Goal: Find specific page/section: Find specific page/section

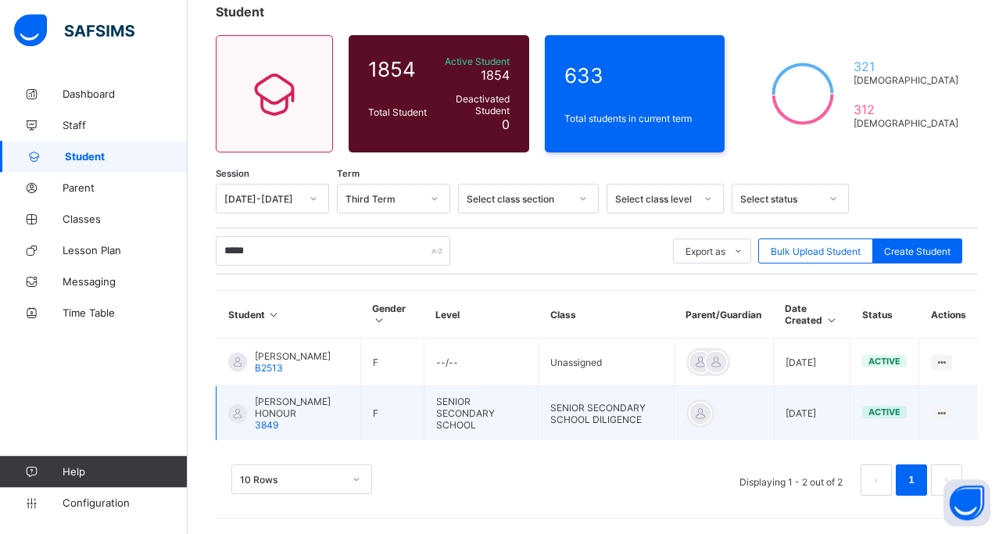
scroll to position [98, 0]
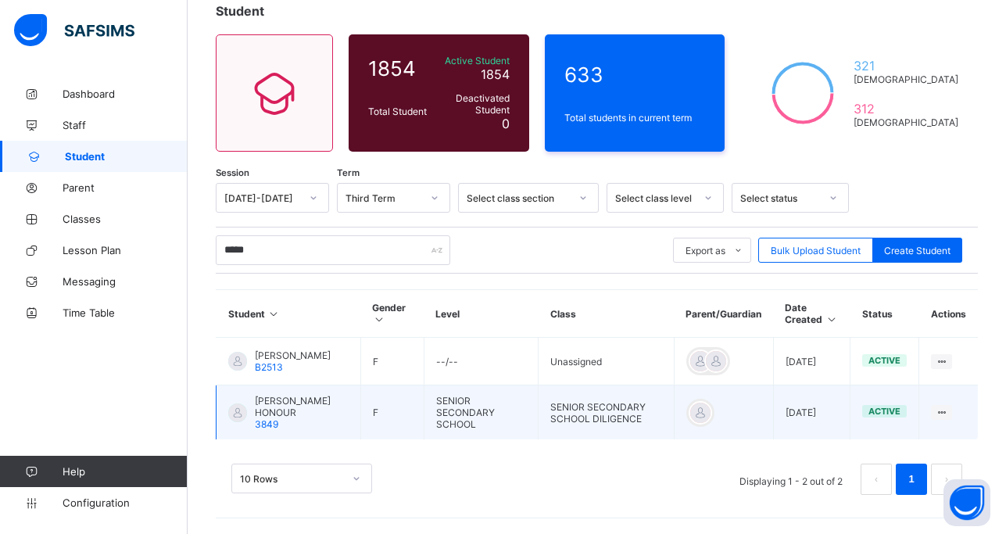
type input "*****"
click at [265, 404] on span "[PERSON_NAME] HONOUR" at bounding box center [302, 406] width 94 height 23
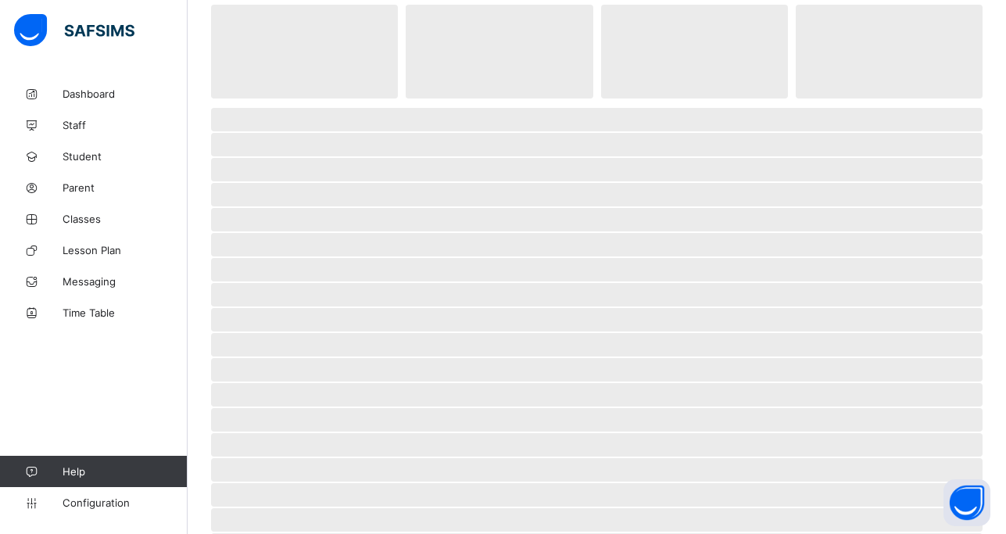
click at [265, 408] on span "‌" at bounding box center [597, 419] width 772 height 23
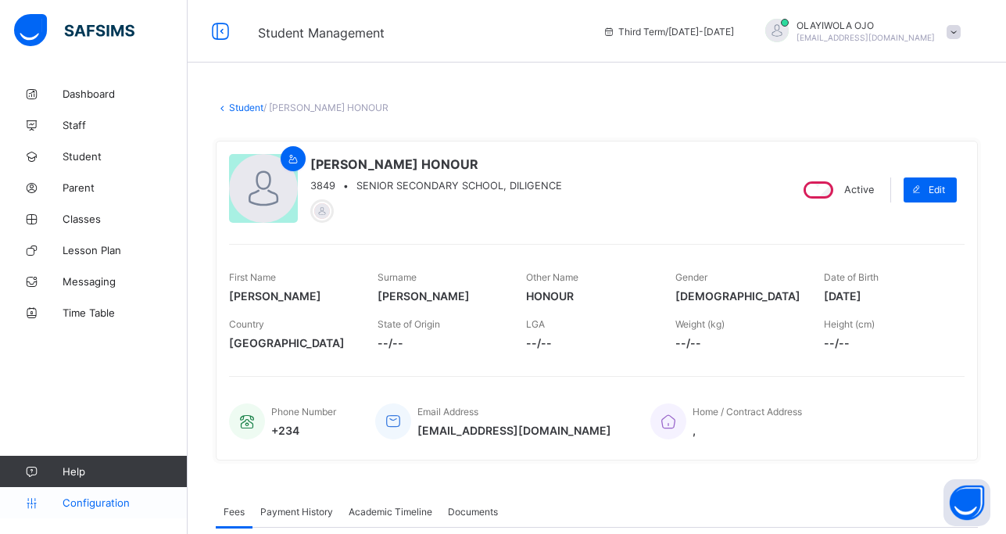
click at [93, 503] on span "Configuration" at bounding box center [125, 502] width 124 height 13
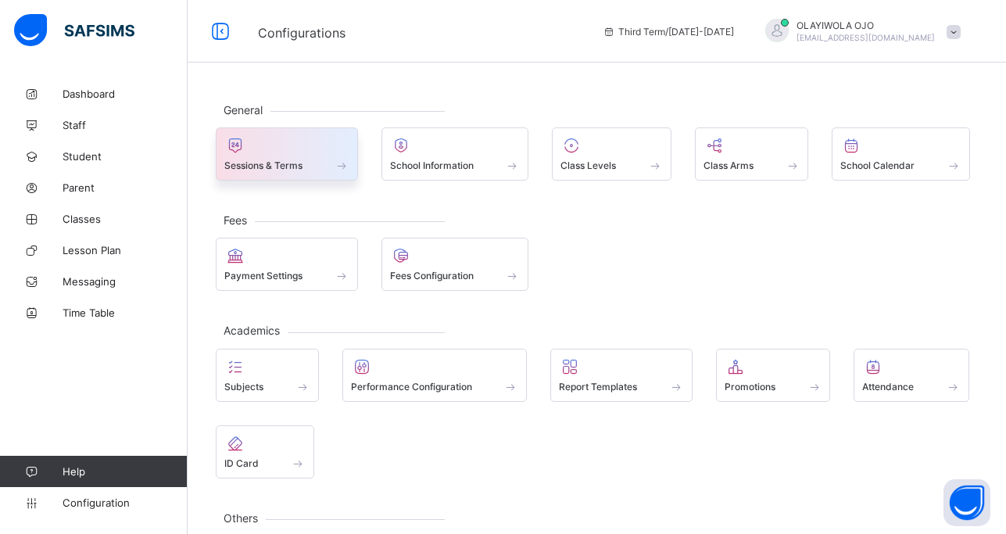
click at [250, 160] on span "Sessions & Terms" at bounding box center [263, 165] width 78 height 12
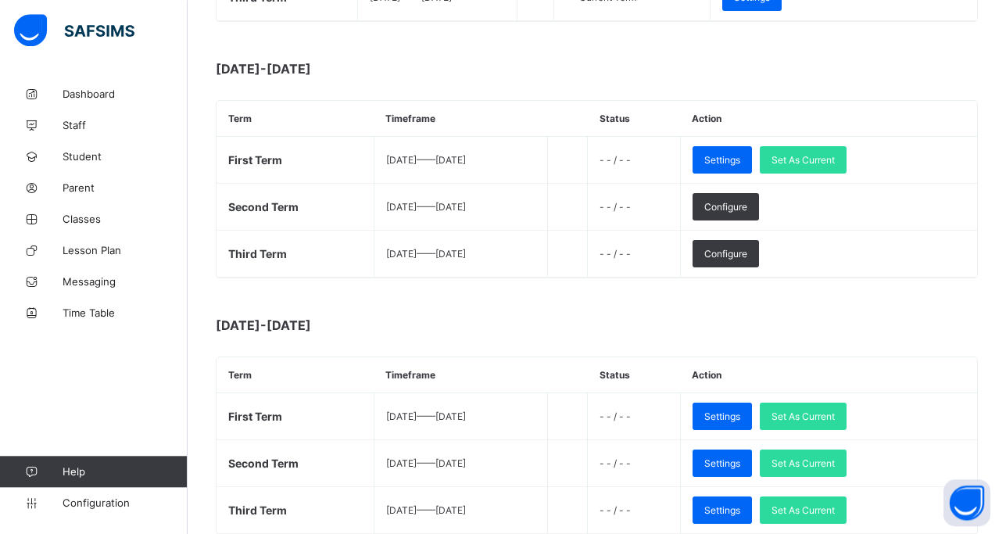
scroll to position [439, 0]
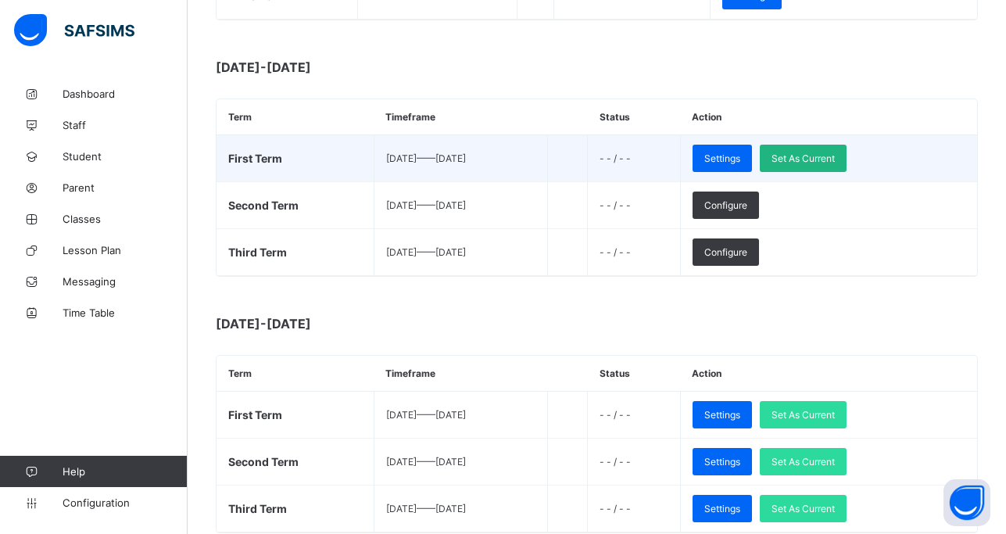
click at [835, 157] on span "Set As Current" at bounding box center [803, 158] width 63 height 12
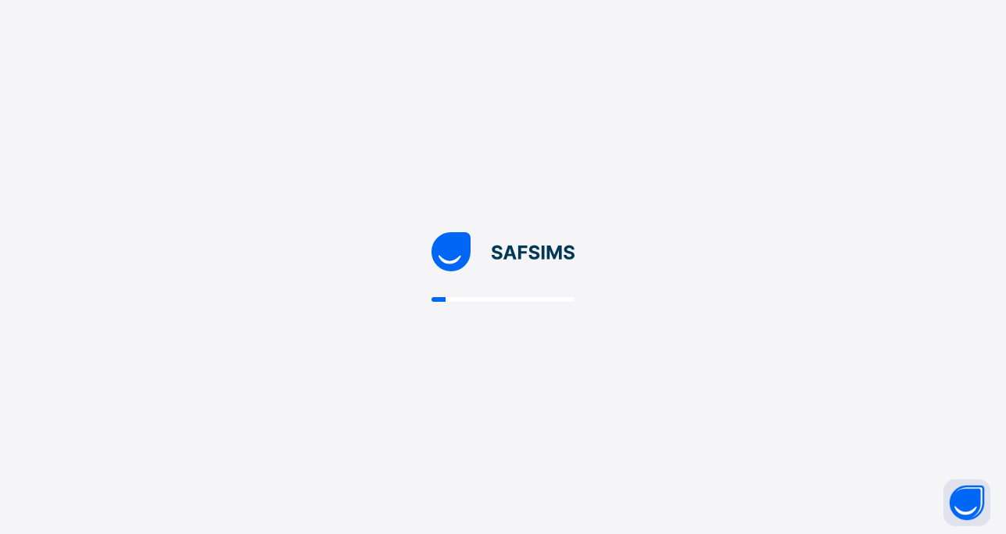
scroll to position [0, 0]
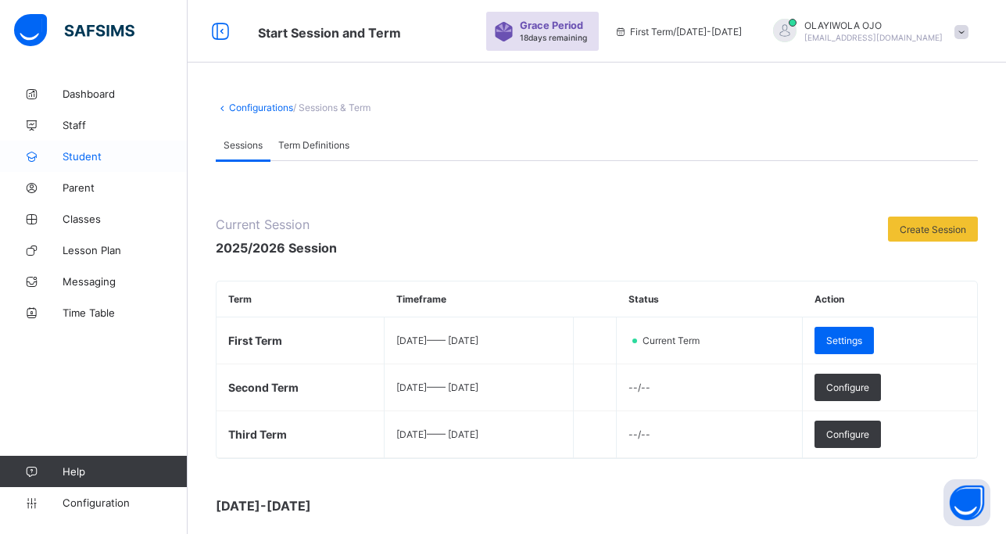
click at [84, 158] on span "Student" at bounding box center [125, 156] width 125 height 13
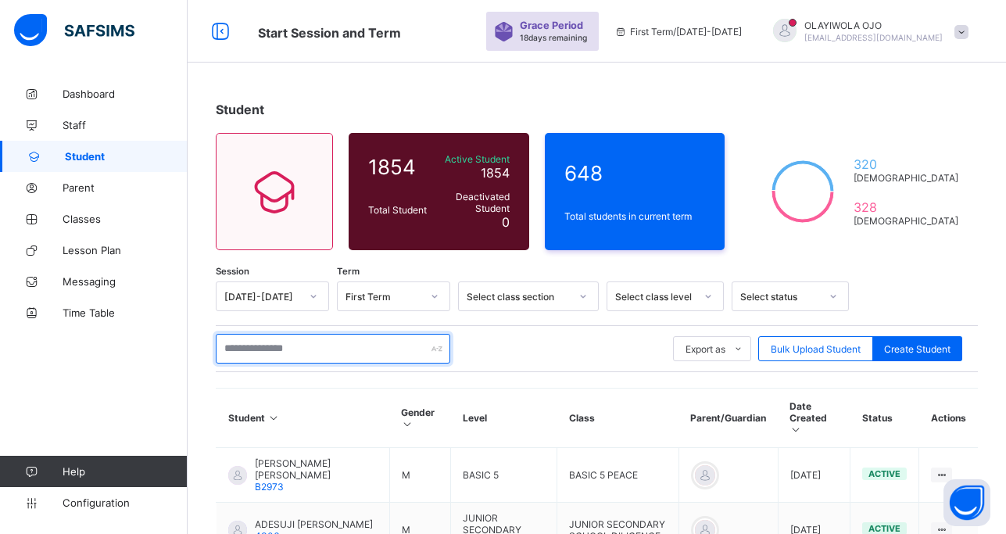
click at [271, 345] on input "text" at bounding box center [333, 349] width 235 height 30
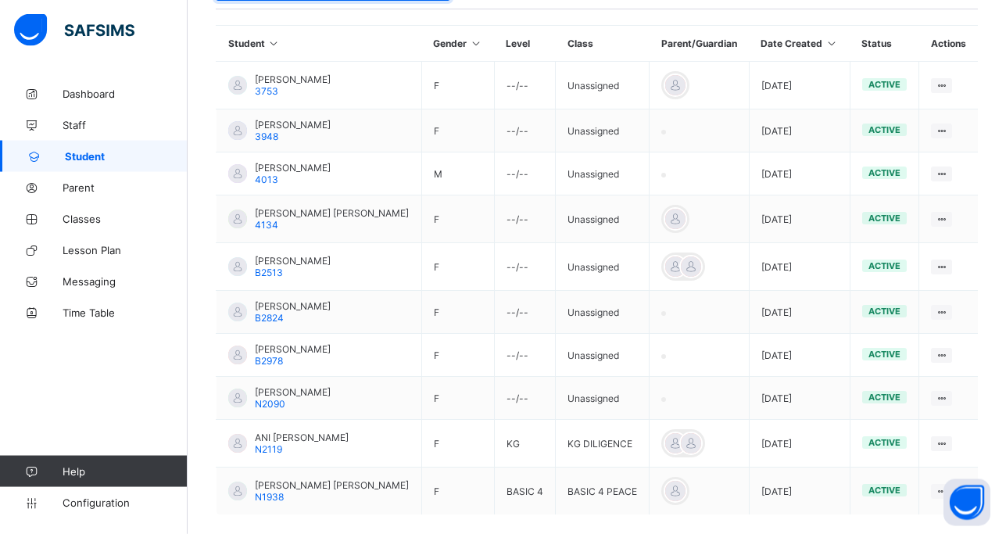
scroll to position [399, 0]
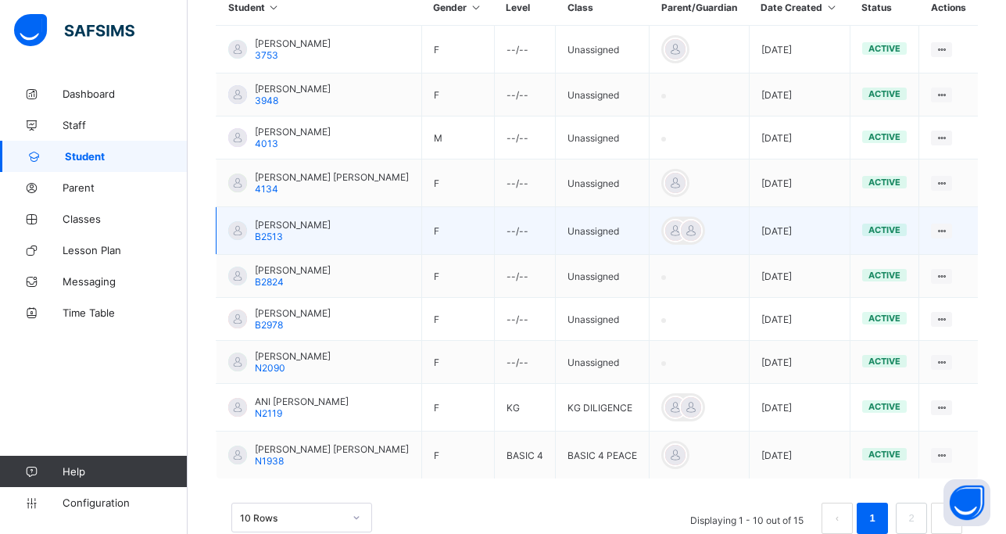
type input "*********"
click at [263, 233] on span "B2513" at bounding box center [269, 237] width 28 height 12
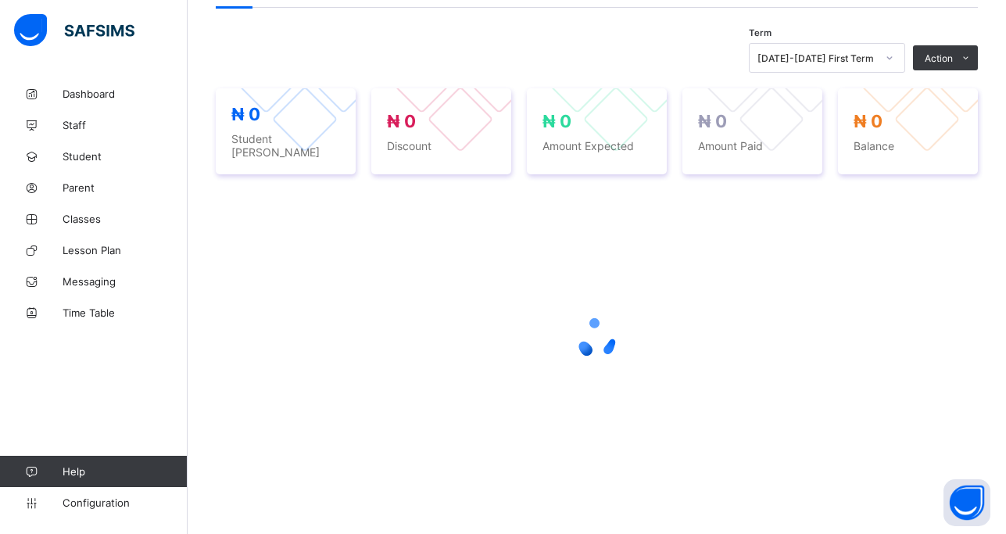
scroll to position [520, 0]
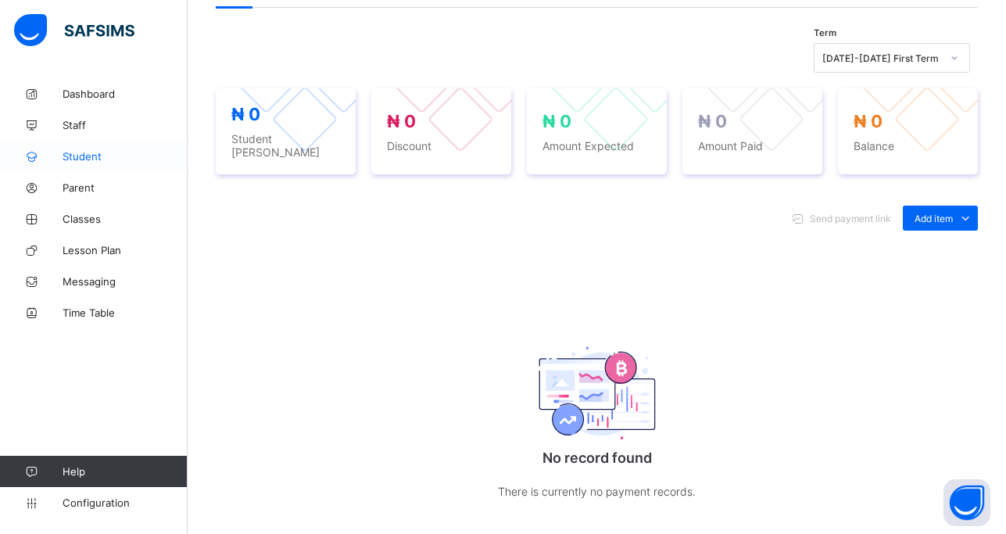
click at [81, 153] on span "Student" at bounding box center [125, 156] width 125 height 13
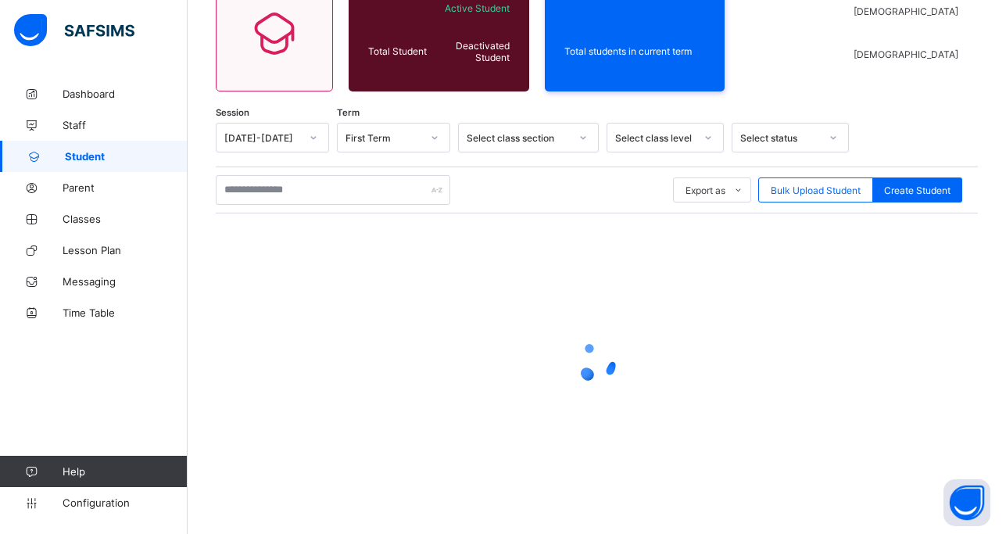
scroll to position [159, 0]
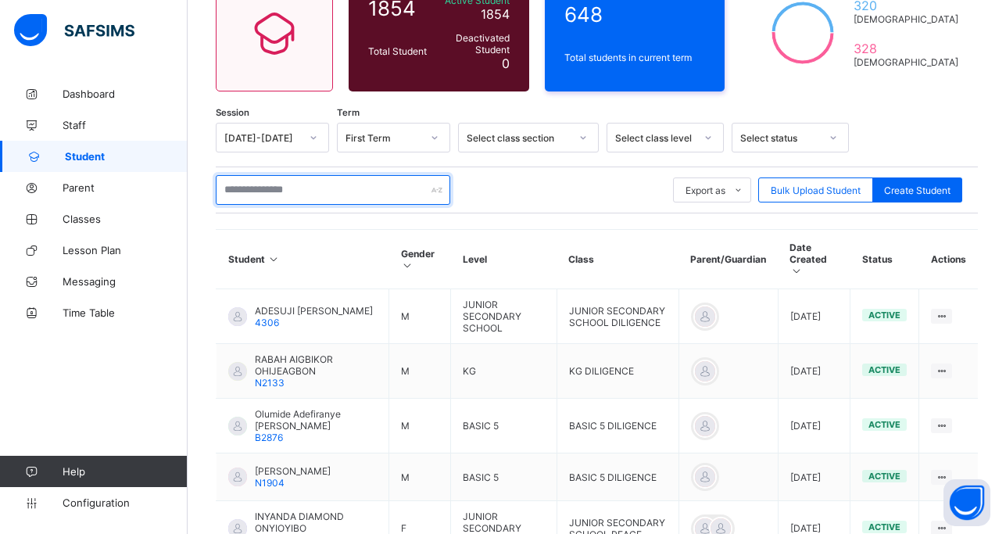
click at [265, 190] on input "text" at bounding box center [333, 190] width 235 height 30
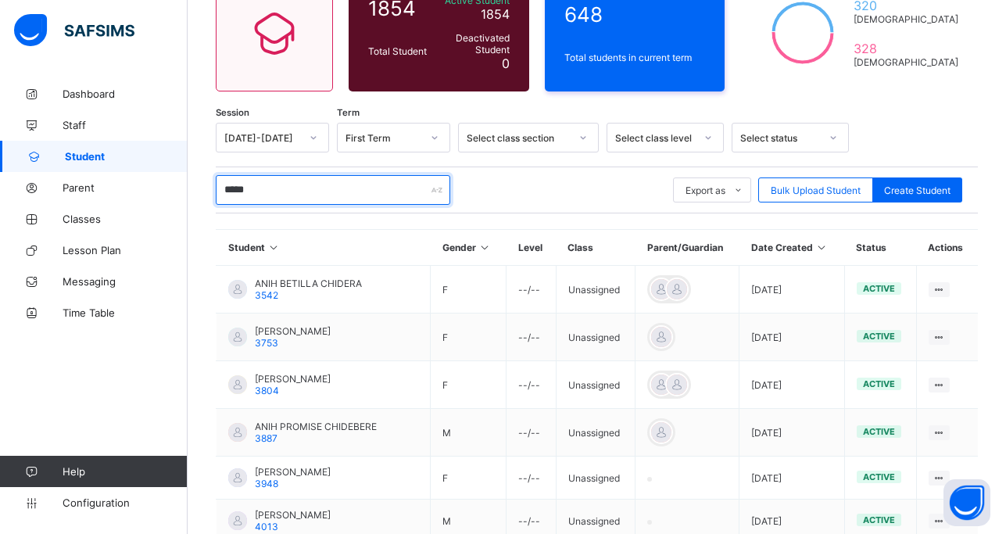
click at [238, 190] on input "*****" at bounding box center [333, 190] width 235 height 30
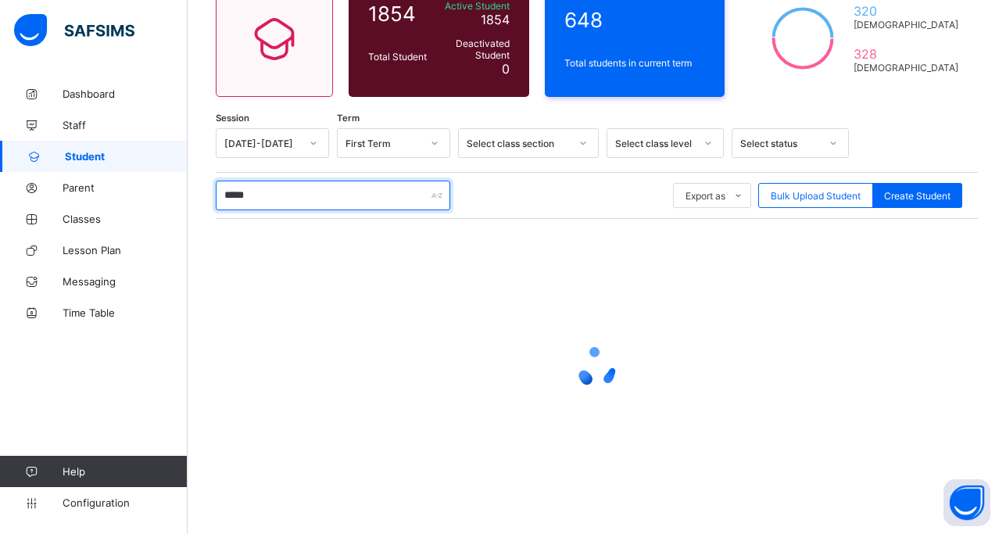
scroll to position [98, 0]
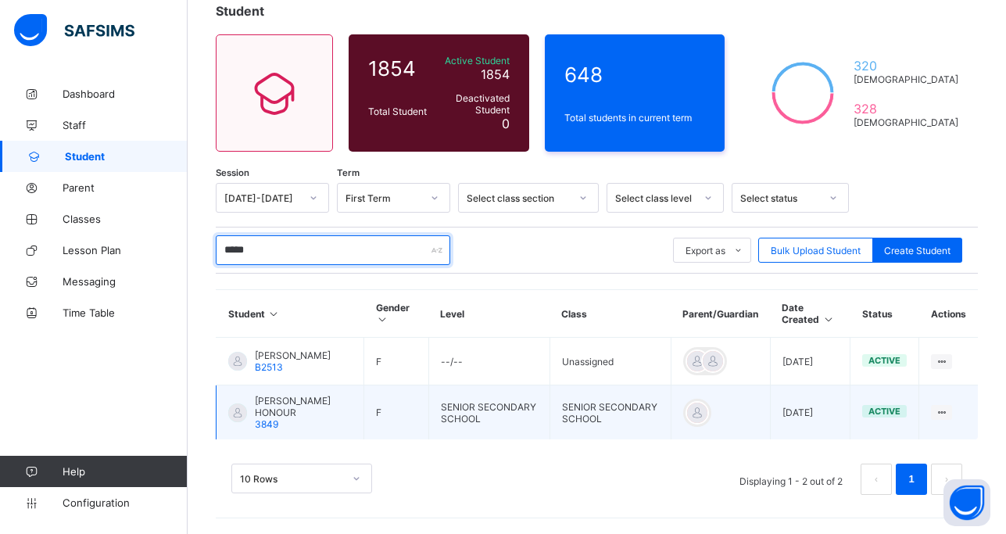
type input "*****"
click at [295, 399] on span "[PERSON_NAME] HONOUR" at bounding box center [303, 406] width 97 height 23
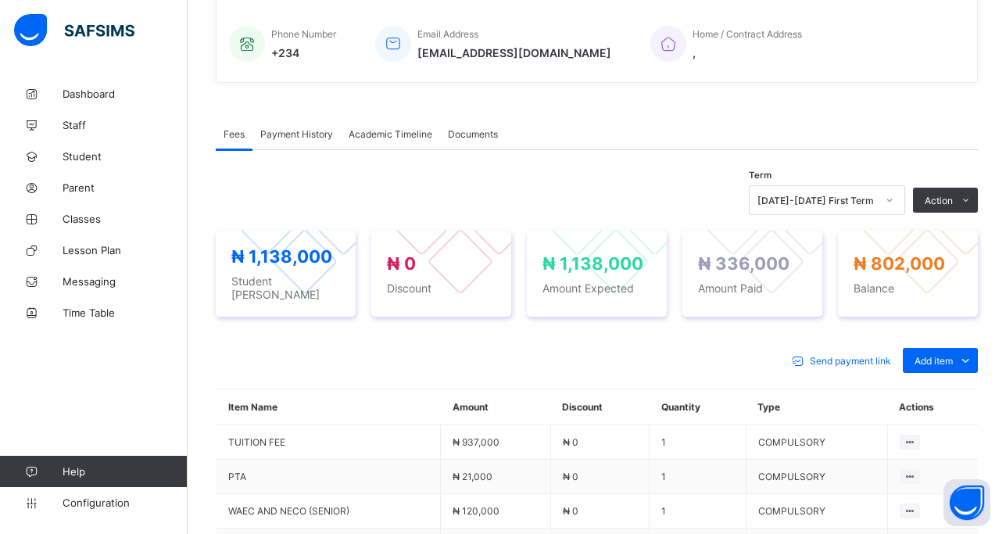
scroll to position [366, 0]
